Goal: Find specific page/section: Find specific page/section

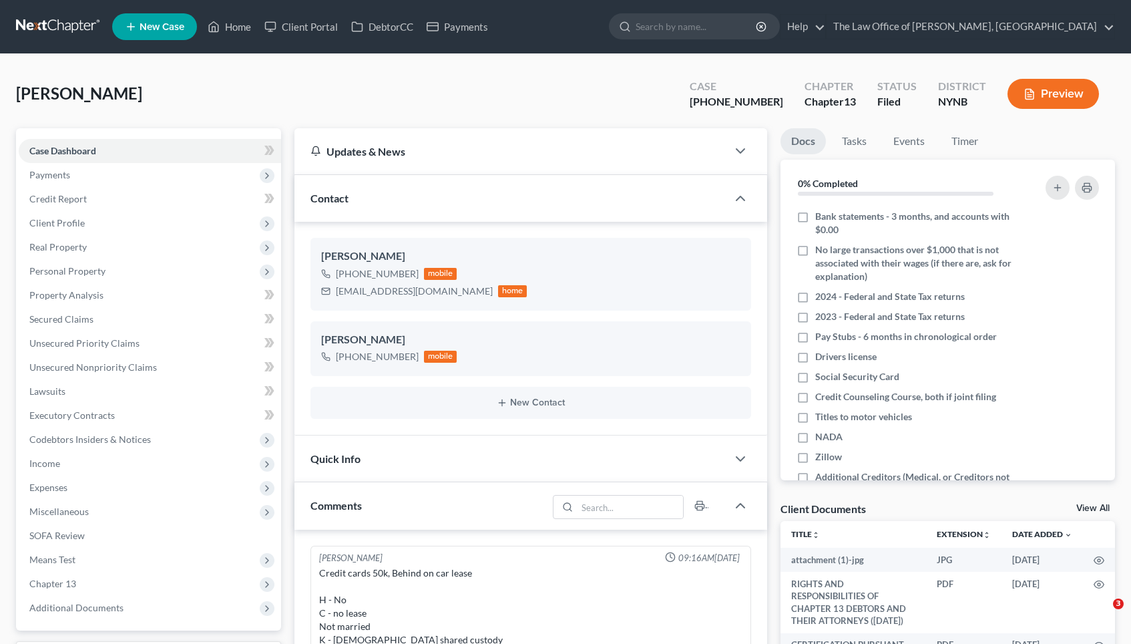
select select "0"
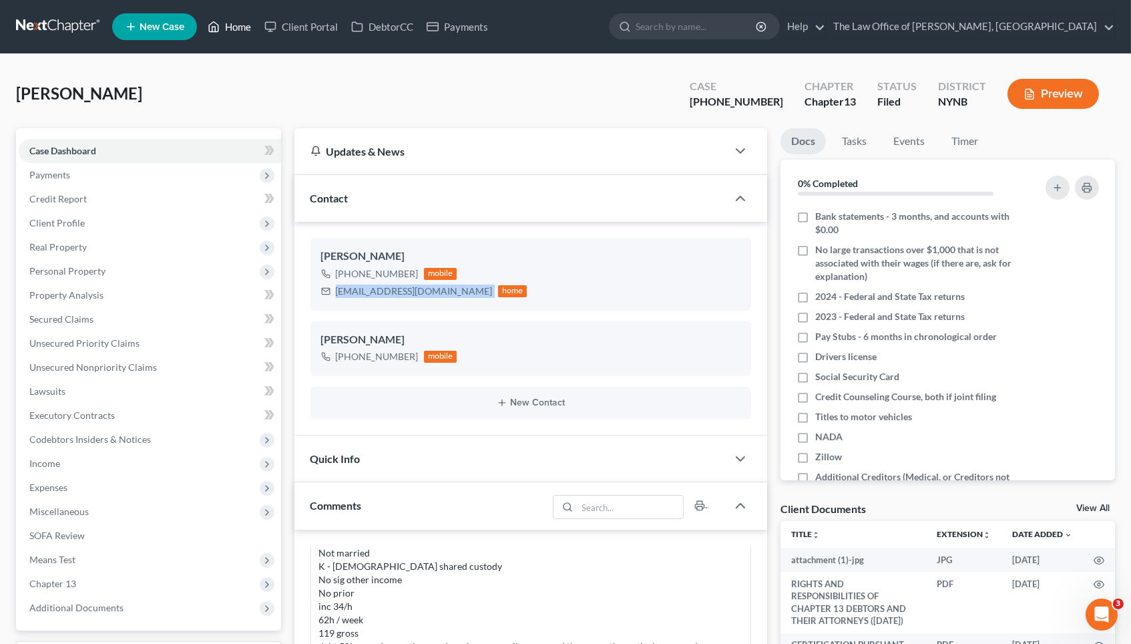
click at [224, 28] on link "Home" at bounding box center [229, 27] width 57 height 24
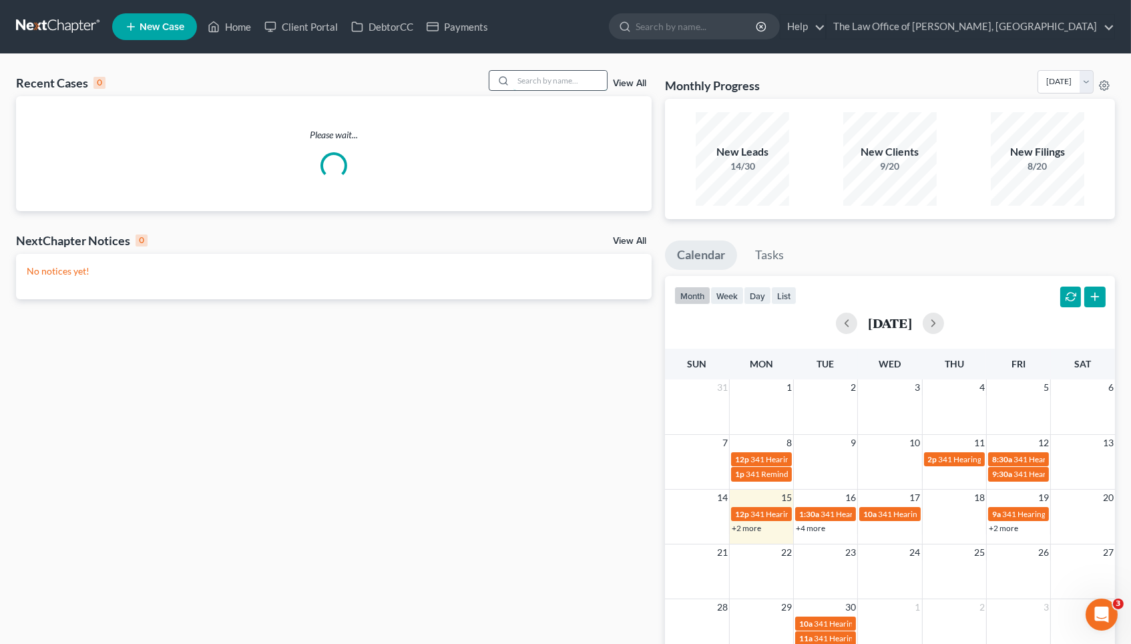
click at [571, 85] on input "search" at bounding box center [559, 80] width 93 height 19
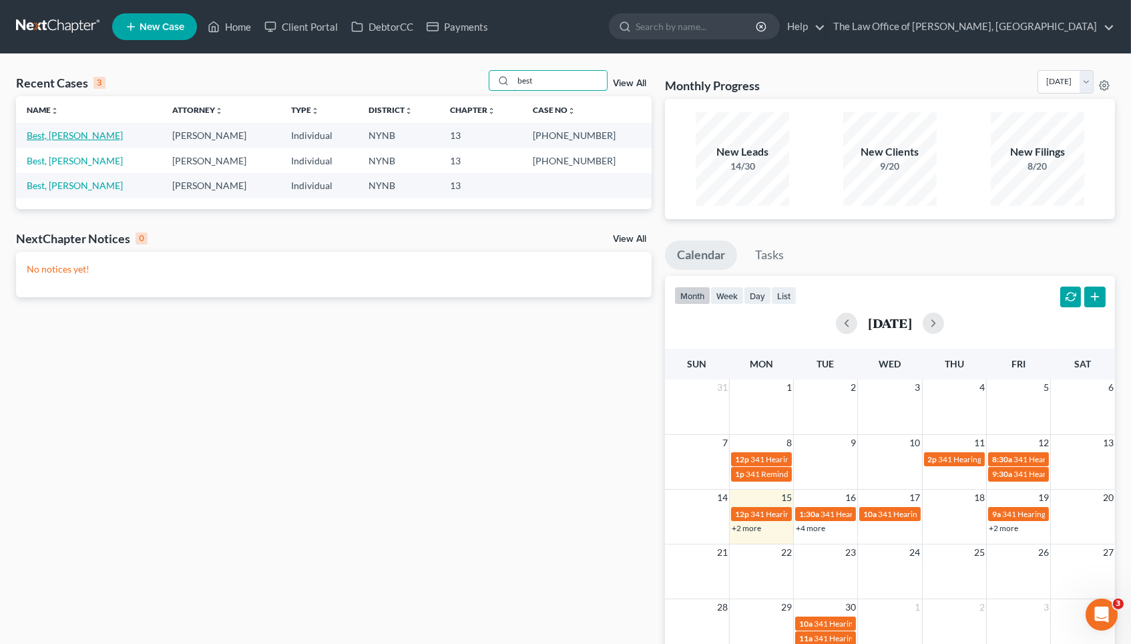
type input "best"
click at [63, 133] on link "Best, [PERSON_NAME]" at bounding box center [75, 135] width 96 height 11
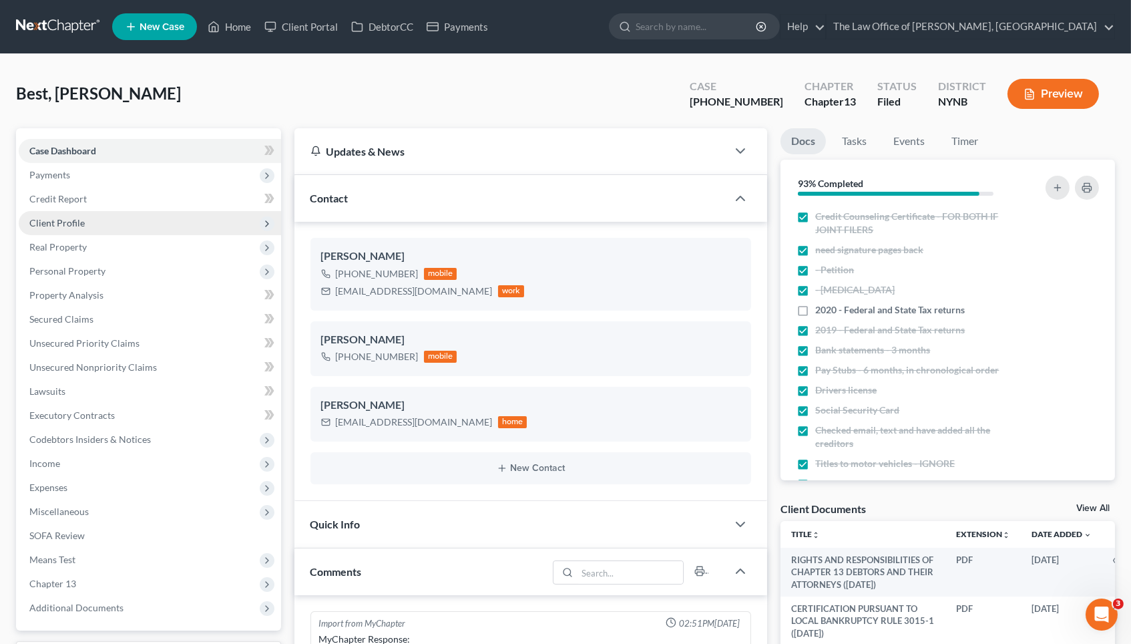
scroll to position [370, 0]
drag, startPoint x: 773, startPoint y: 103, endPoint x: 701, endPoint y: 105, distance: 72.1
click at [701, 105] on div "Best, [PERSON_NAME] Upgraded Case [PHONE_NUMBER] Chapter Chapter 13 Status File…" at bounding box center [565, 99] width 1099 height 58
copy div "25-11057"
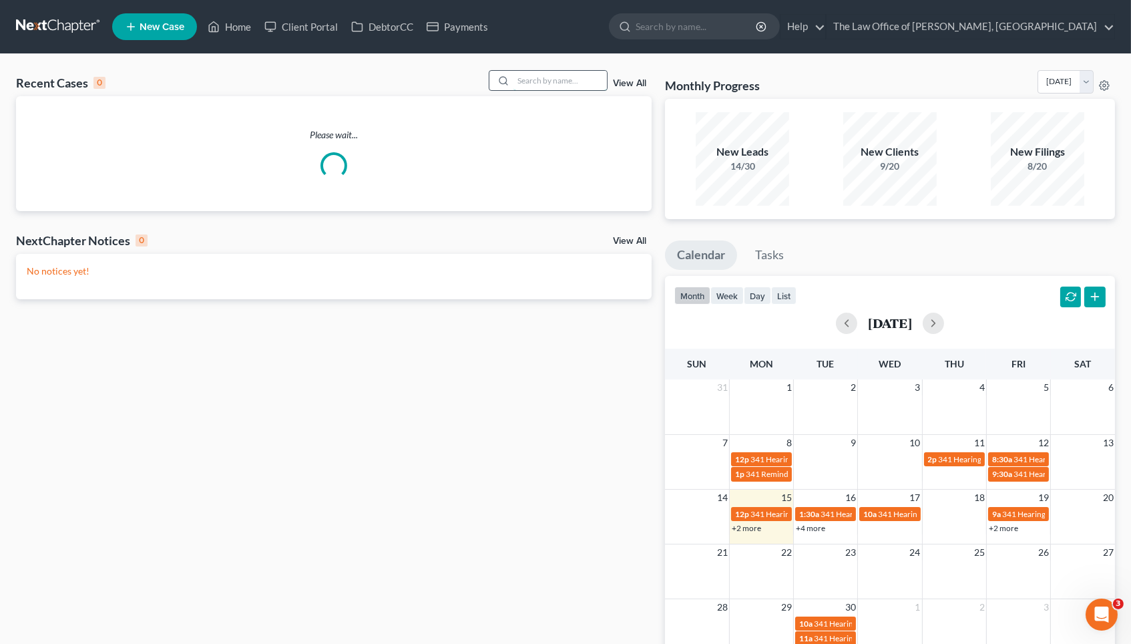
click at [535, 81] on input "search" at bounding box center [559, 80] width 93 height 19
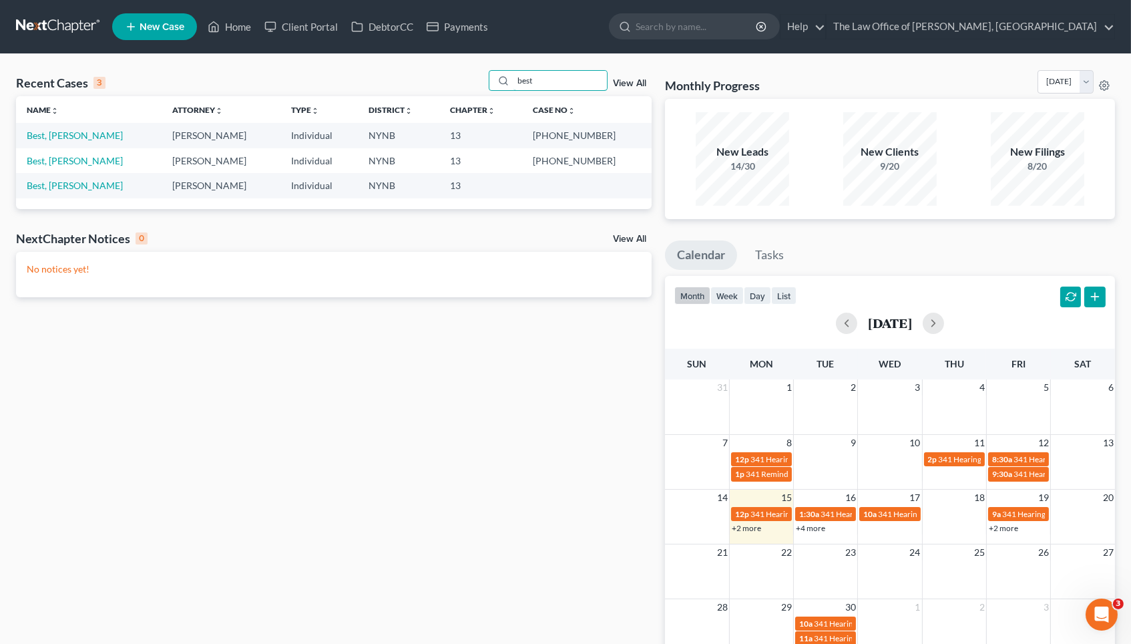
type input "best"
drag, startPoint x: 564, startPoint y: 158, endPoint x: 604, endPoint y: 154, distance: 40.3
click at [604, 154] on td "[PHONE_NUMBER]" at bounding box center [587, 160] width 130 height 25
copy td "21-10401"
